Goal: Find contact information: Find contact information

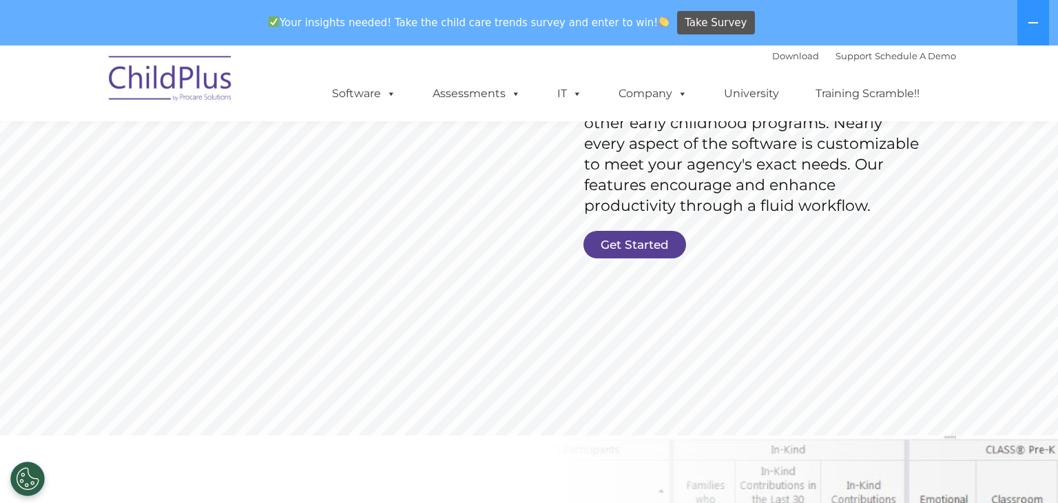
scroll to position [279, 0]
click at [658, 252] on link "Get Started" at bounding box center [634, 244] width 103 height 28
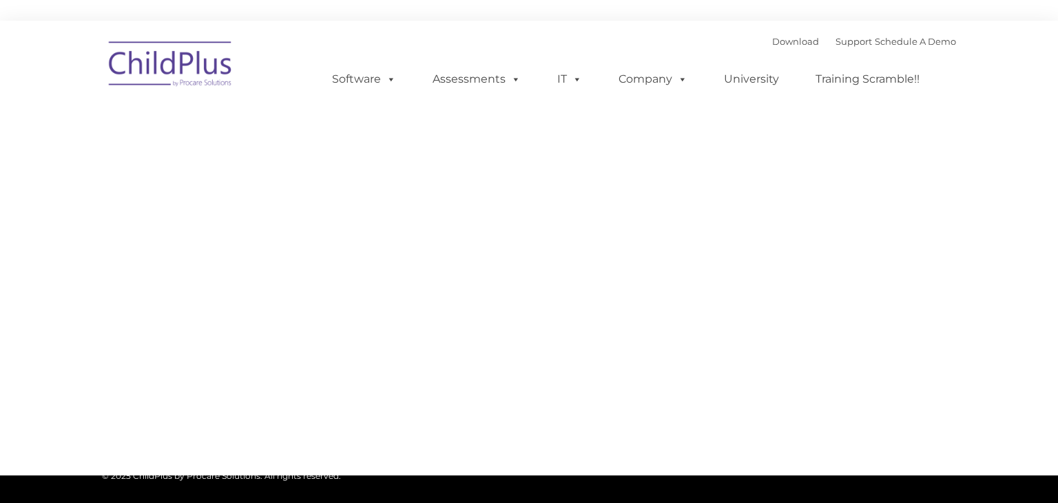
type input ""
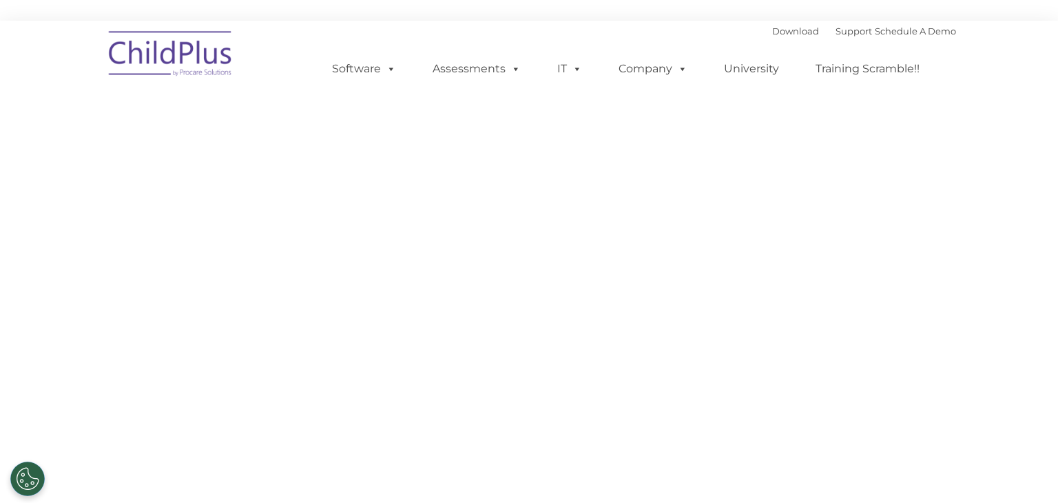
select select "MEDIUM"
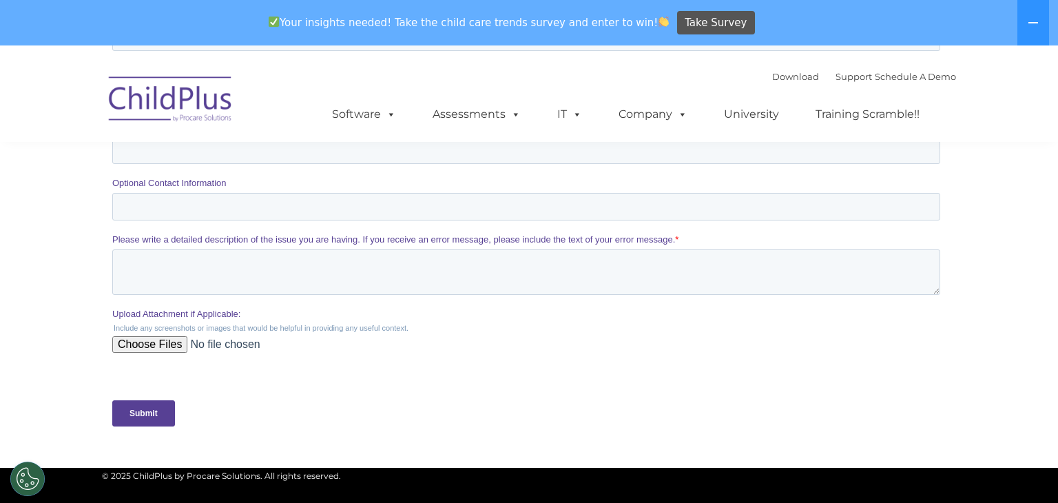
scroll to position [491, 0]
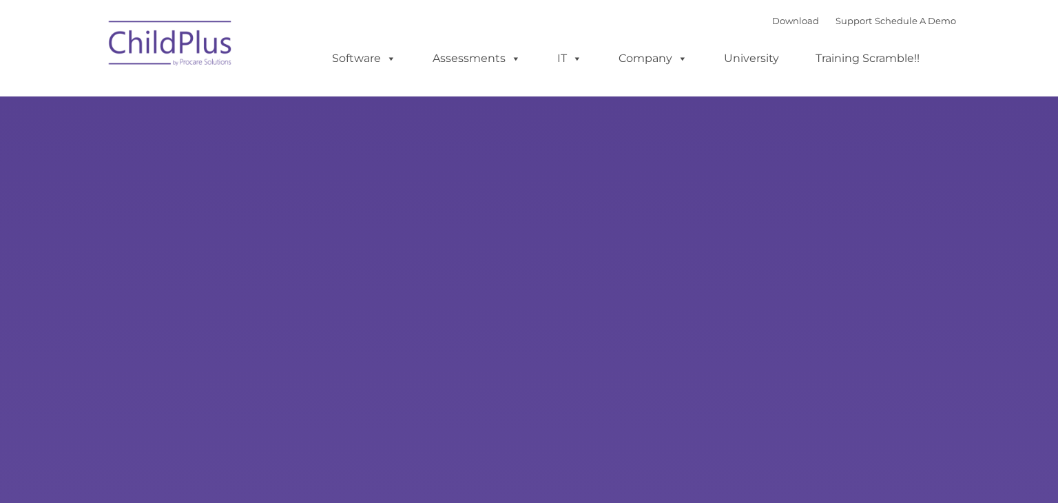
select select "MEDIUM"
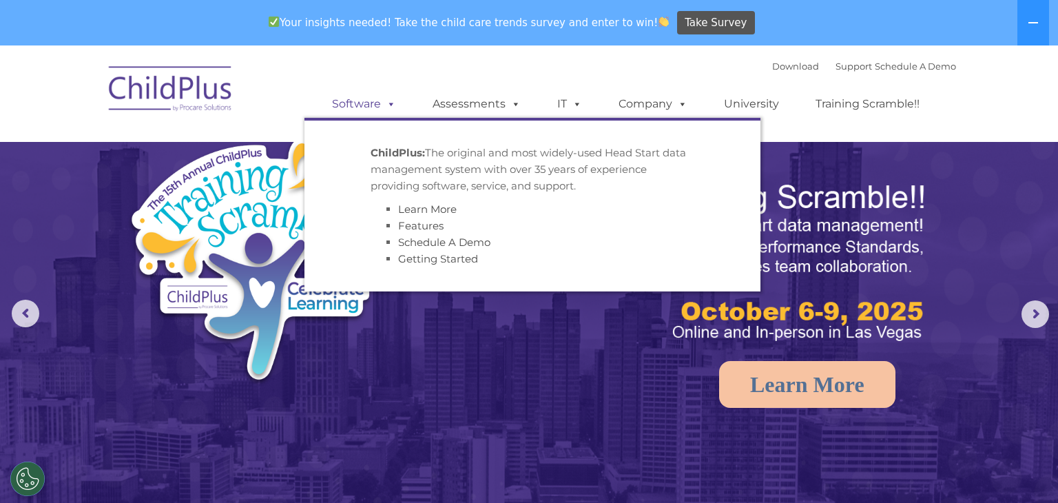
click at [381, 99] on span at bounding box center [388, 103] width 15 height 13
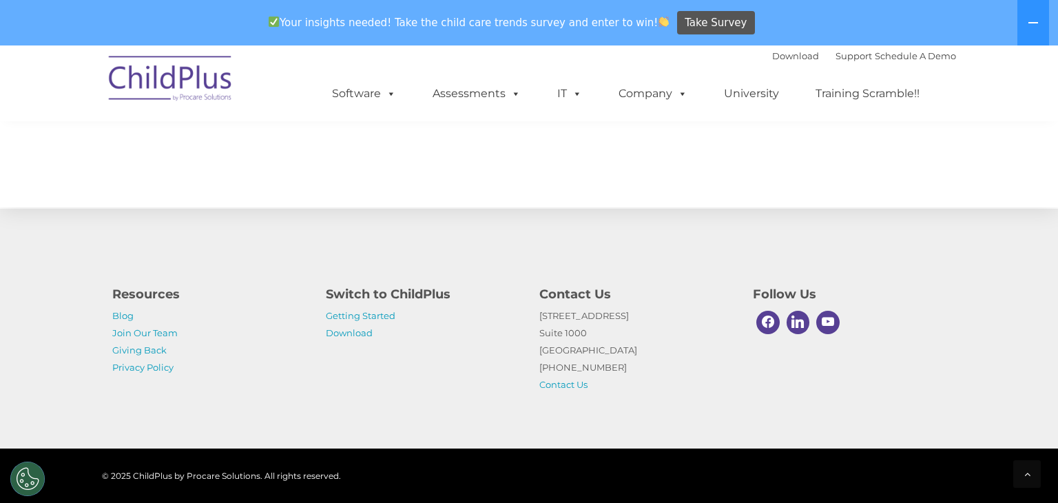
scroll to position [1584, 0]
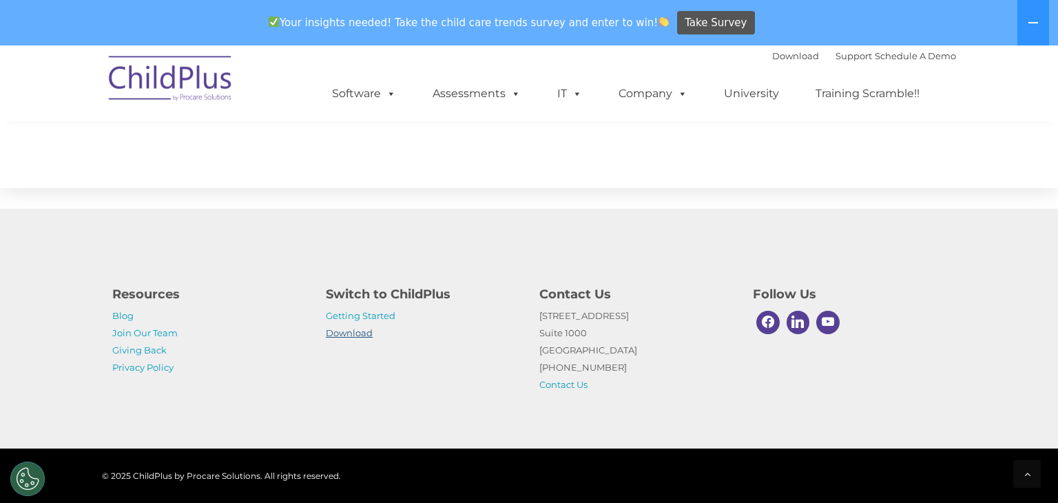
click at [351, 331] on link "Download" at bounding box center [349, 332] width 47 height 11
